Goal: Task Accomplishment & Management: Manage account settings

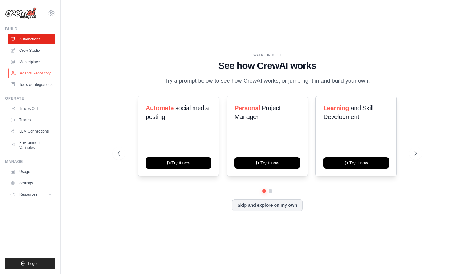
click at [36, 77] on link "Agents Repository" at bounding box center [32, 73] width 48 height 10
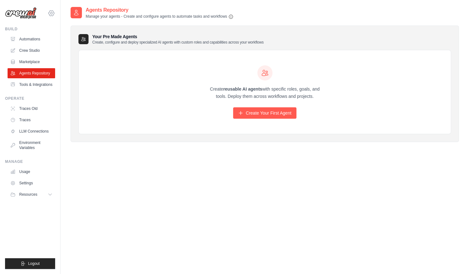
click at [53, 13] on icon at bounding box center [52, 13] width 8 height 8
click at [74, 43] on link "Settings" at bounding box center [78, 39] width 60 height 13
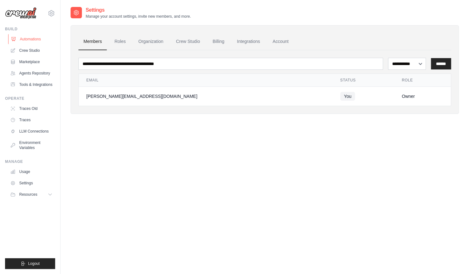
click at [37, 43] on link "Automations" at bounding box center [32, 39] width 48 height 10
click at [27, 262] on button "Logout" at bounding box center [30, 263] width 50 height 11
